Goal: Book appointment/travel/reservation

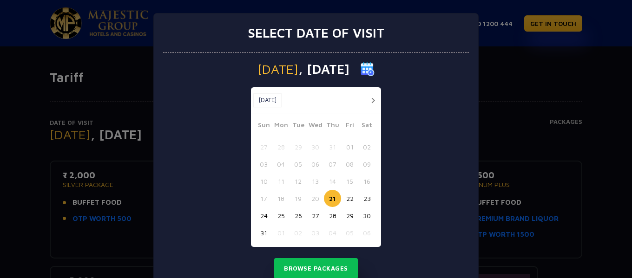
click at [369, 99] on button "button" at bounding box center [373, 101] width 12 height 12
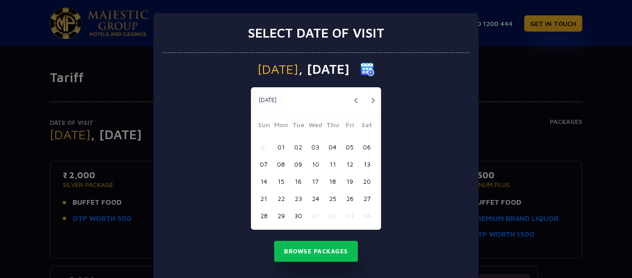
click at [369, 99] on button "button" at bounding box center [373, 101] width 12 height 12
click at [331, 147] on button "02" at bounding box center [332, 146] width 17 height 17
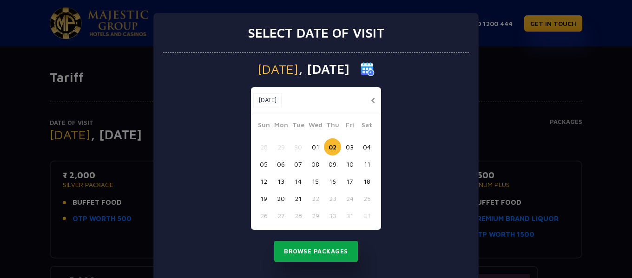
click at [324, 250] on button "Browse Packages" at bounding box center [316, 251] width 84 height 21
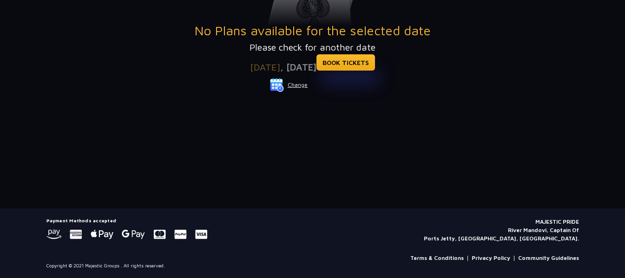
scroll to position [230, 0]
click at [364, 59] on link "BOOK TICKETS" at bounding box center [345, 62] width 59 height 16
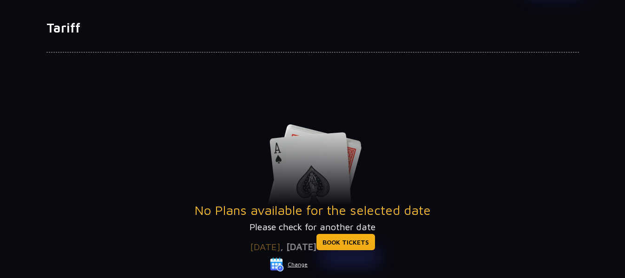
scroll to position [139, 0]
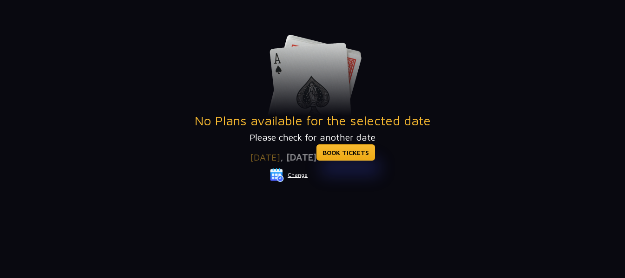
click at [304, 176] on button "Change" at bounding box center [289, 175] width 39 height 15
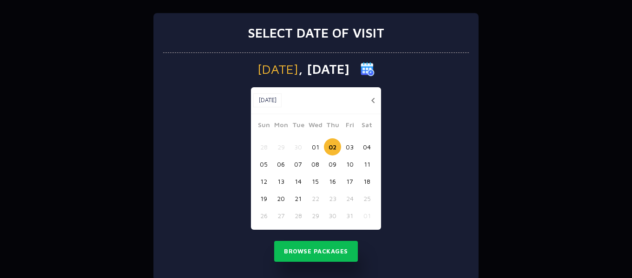
click at [367, 99] on button "button" at bounding box center [373, 101] width 12 height 12
click at [350, 101] on button "button" at bounding box center [356, 101] width 12 height 12
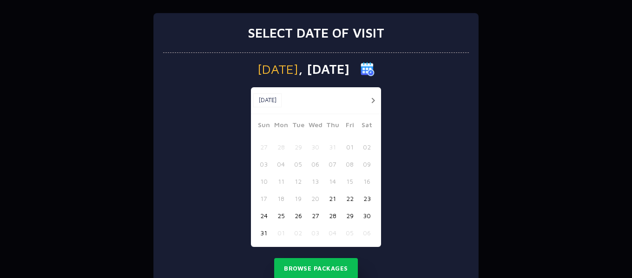
click at [258, 233] on button "31" at bounding box center [263, 232] width 17 height 17
click at [346, 216] on button "29" at bounding box center [349, 215] width 17 height 17
click at [335, 268] on button "Browse Packages" at bounding box center [316, 268] width 84 height 21
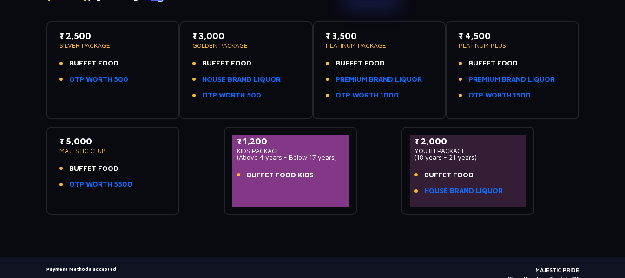
scroll to position [93, 0]
